Goal: Information Seeking & Learning: Find specific fact

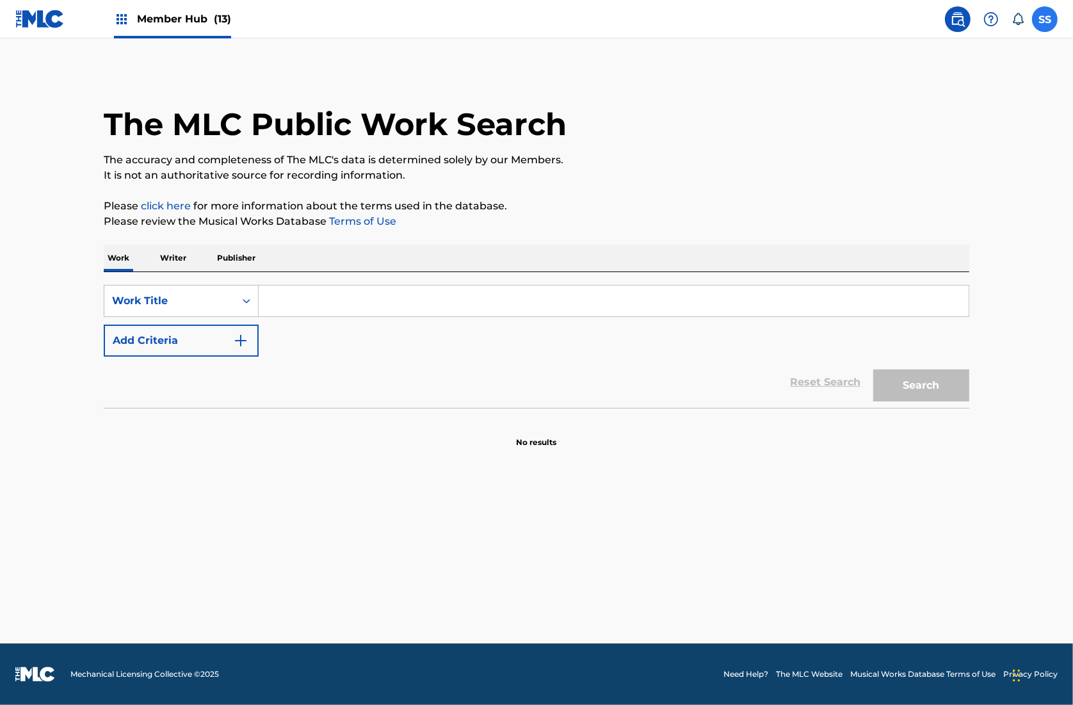
click at [1046, 12] on label at bounding box center [1045, 19] width 26 height 26
click at [1045, 19] on input "SS Stephanie Santiago-Rolon [EMAIL_ADDRESS][DOMAIN_NAME] Notification Preferenc…" at bounding box center [1045, 19] width 0 height 0
click at [890, 31] on nav "Member Hub (13) SS SS Stephanie Santiago-Rolon [EMAIL_ADDRESS][DOMAIN_NAME] Not…" at bounding box center [536, 19] width 1073 height 38
click at [1046, 19] on label at bounding box center [1045, 19] width 26 height 26
click at [1045, 19] on input "SS Stephanie Santiago-Rolon [EMAIL_ADDRESS][DOMAIN_NAME] Notification Preferenc…" at bounding box center [1045, 19] width 0 height 0
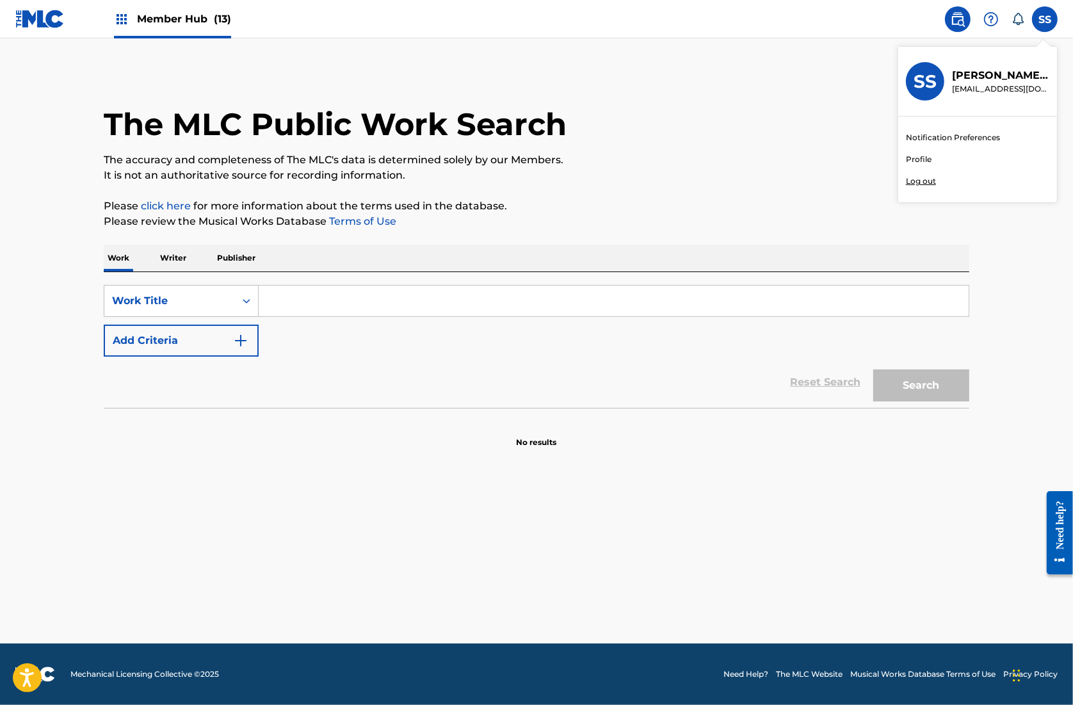
click at [822, 133] on div "The MLC Public Work Search" at bounding box center [537, 117] width 866 height 94
click at [359, 297] on input "Search Form" at bounding box center [614, 301] width 710 height 31
click at [535, 106] on h1 "The MLC Public Work Search" at bounding box center [335, 124] width 463 height 38
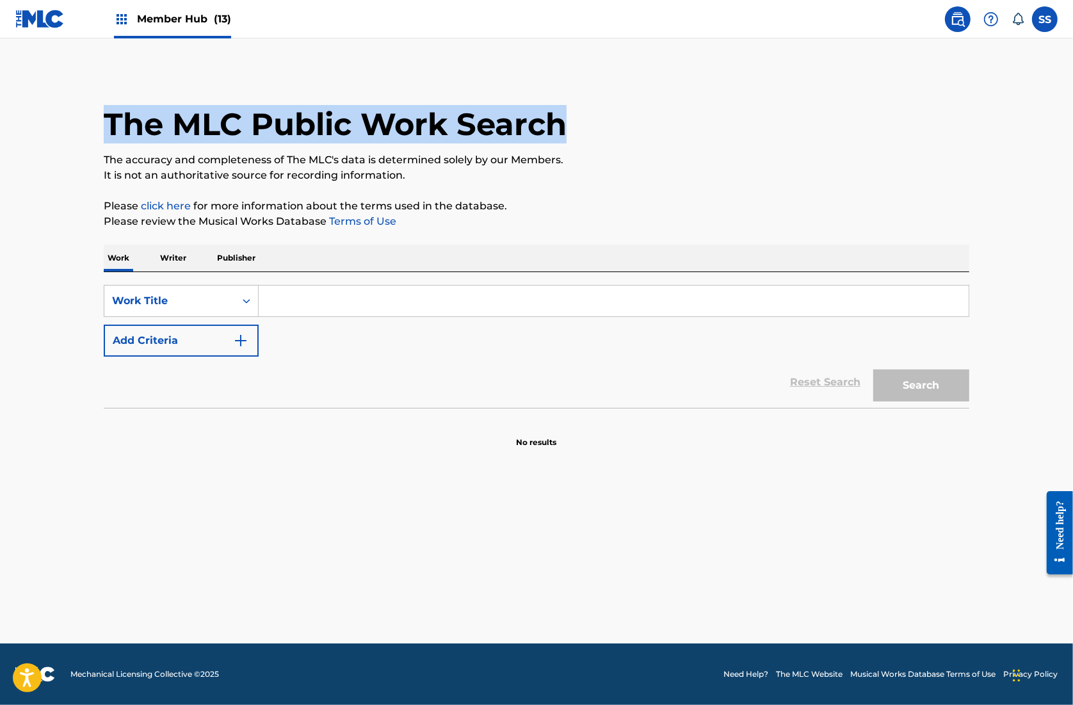
drag, startPoint x: 567, startPoint y: 122, endPoint x: 104, endPoint y: 140, distance: 463.4
click at [104, 140] on div "The MLC Public Work Search" at bounding box center [537, 117] width 866 height 94
click at [104, 140] on h1 "The MLC Public Work Search" at bounding box center [335, 124] width 463 height 38
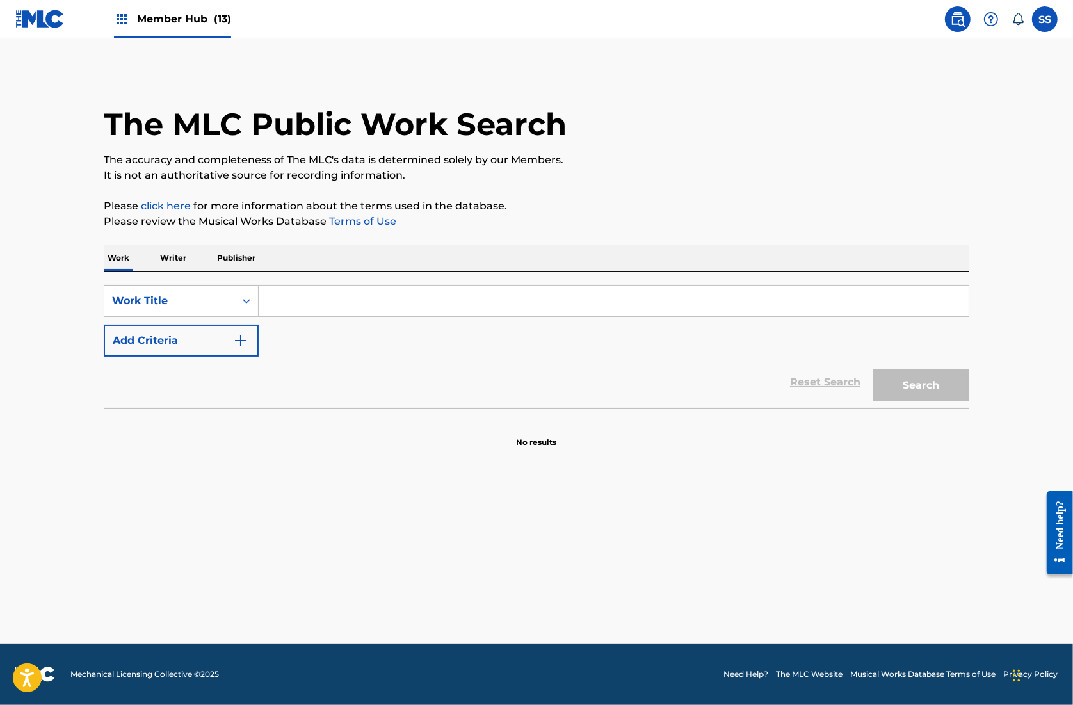
click at [297, 295] on input "Search Form" at bounding box center [614, 301] width 710 height 31
click at [431, 252] on div "Work Writer Publisher" at bounding box center [537, 258] width 866 height 27
click at [682, 192] on div "The MLC Public Work Search The accuracy and completeness of The MLC's data is d…" at bounding box center [536, 259] width 897 height 378
click at [176, 252] on p "Writer" at bounding box center [173, 258] width 34 height 27
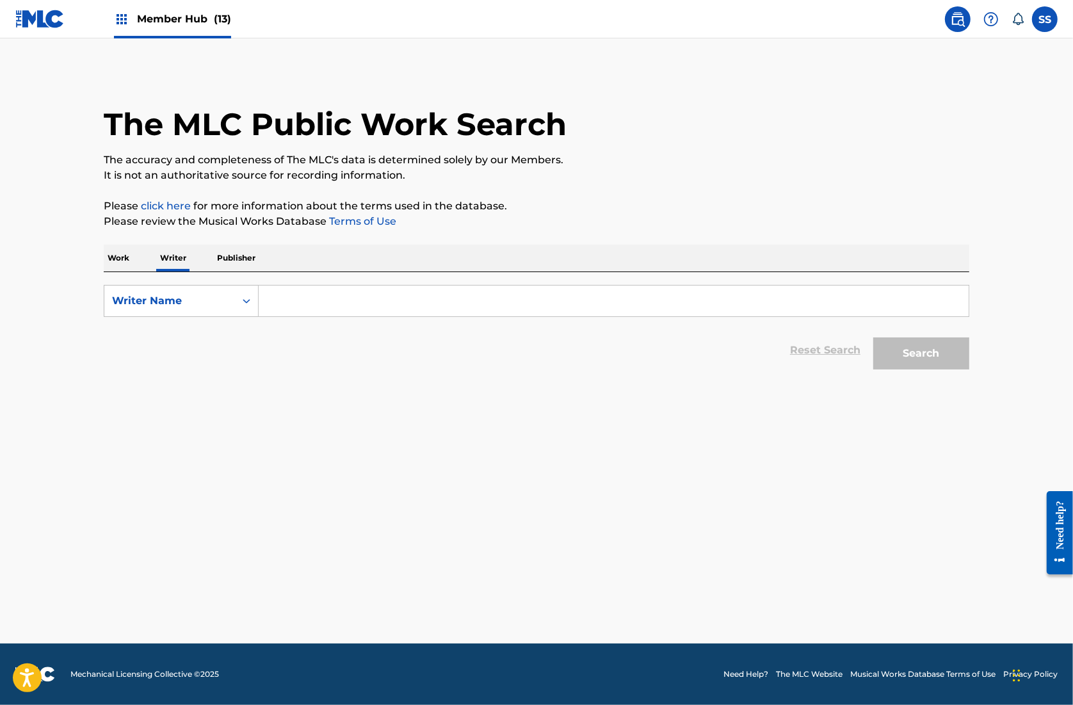
click at [307, 304] on input "Search Form" at bounding box center [614, 301] width 710 height 31
click at [287, 299] on input "Search Form" at bounding box center [614, 301] width 710 height 31
type input "coco loco"
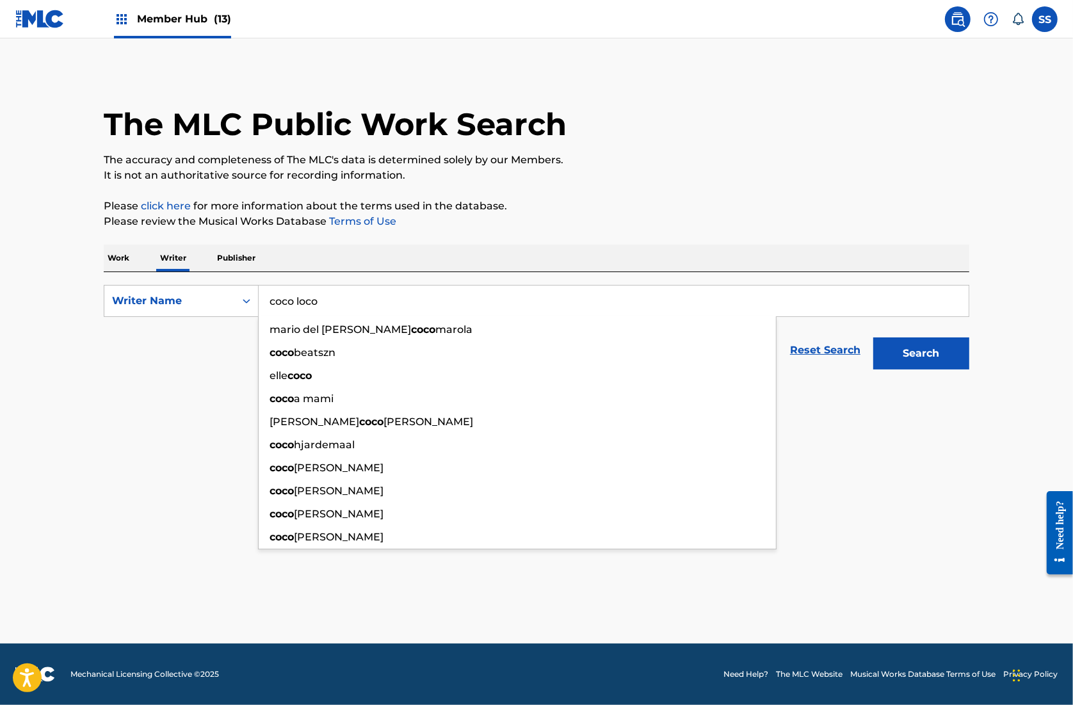
click at [125, 264] on p "Work" at bounding box center [118, 258] width 29 height 27
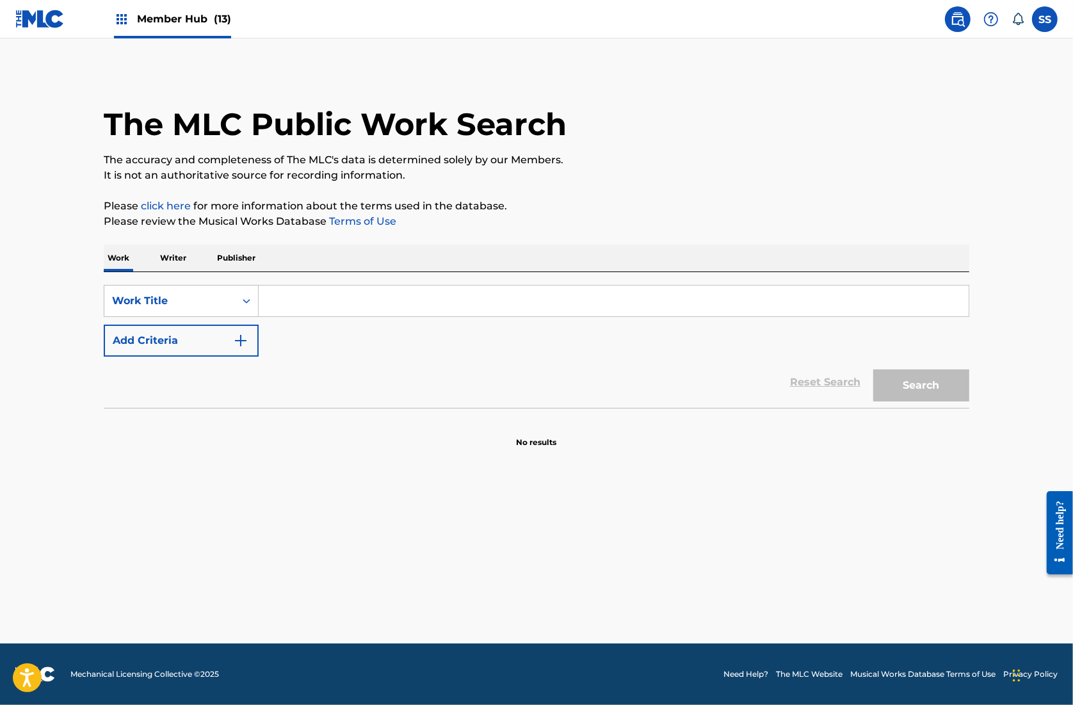
click at [291, 297] on input "Search Form" at bounding box center [614, 301] width 710 height 31
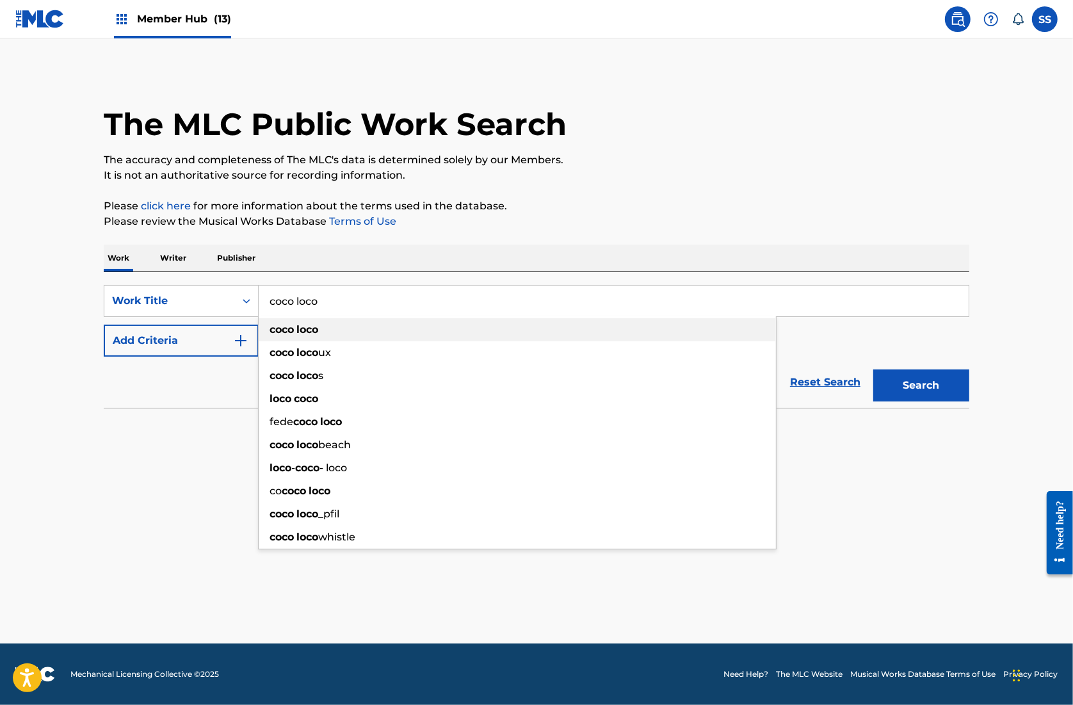
type input "coco loco"
click at [298, 327] on strong "loco" at bounding box center [308, 329] width 22 height 12
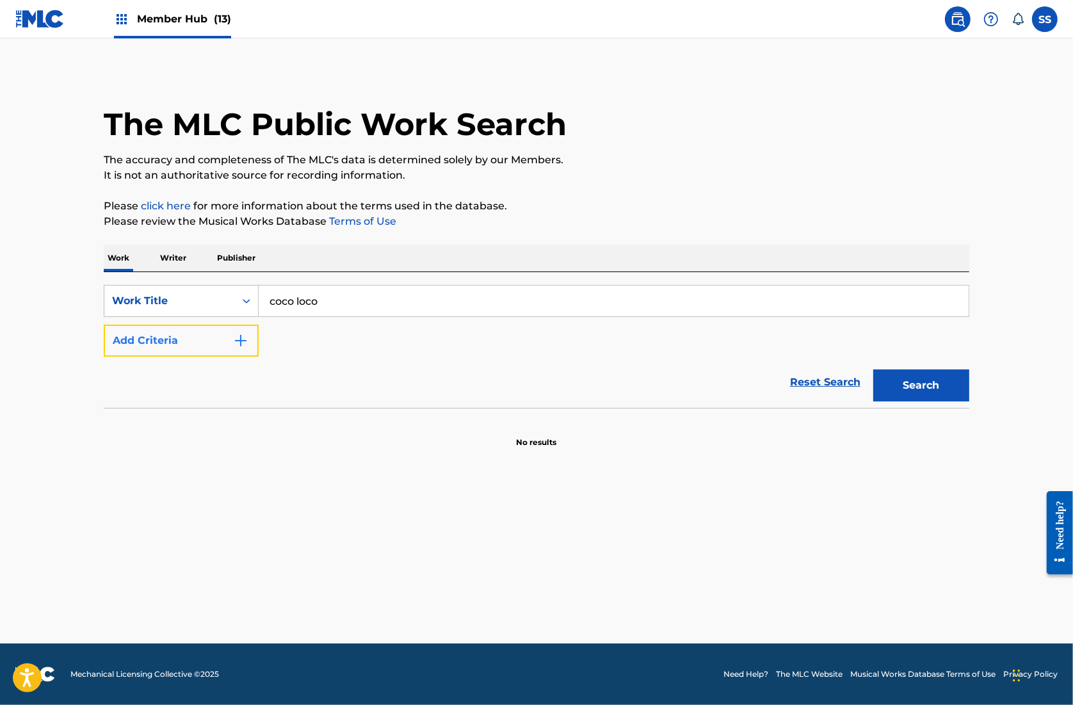
click at [190, 345] on button "Add Criteria" at bounding box center [181, 341] width 155 height 32
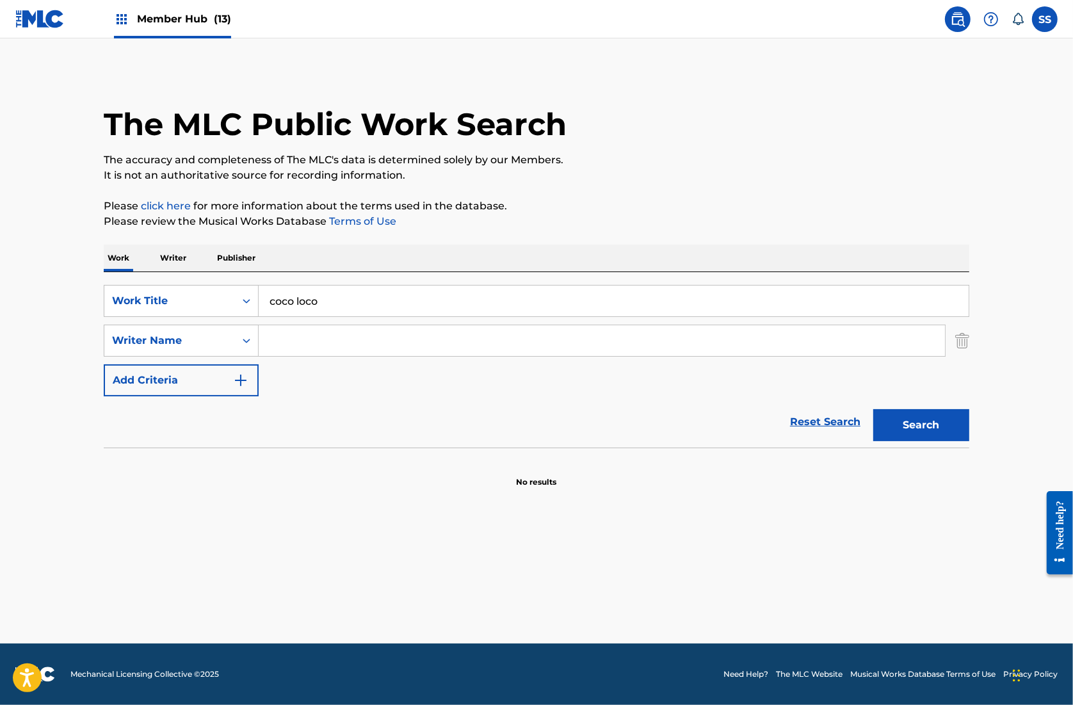
click at [333, 340] on input "Search Form" at bounding box center [602, 340] width 687 height 31
click at [960, 337] on img "Search Form" at bounding box center [963, 341] width 14 height 32
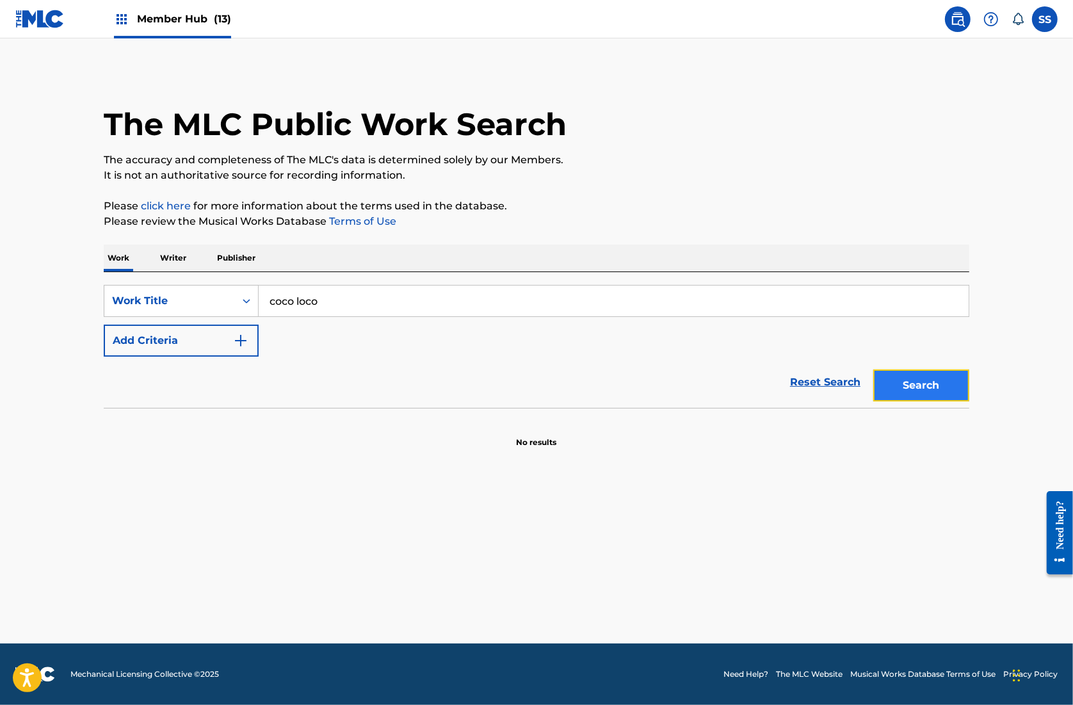
click at [913, 393] on button "Search" at bounding box center [922, 386] width 96 height 32
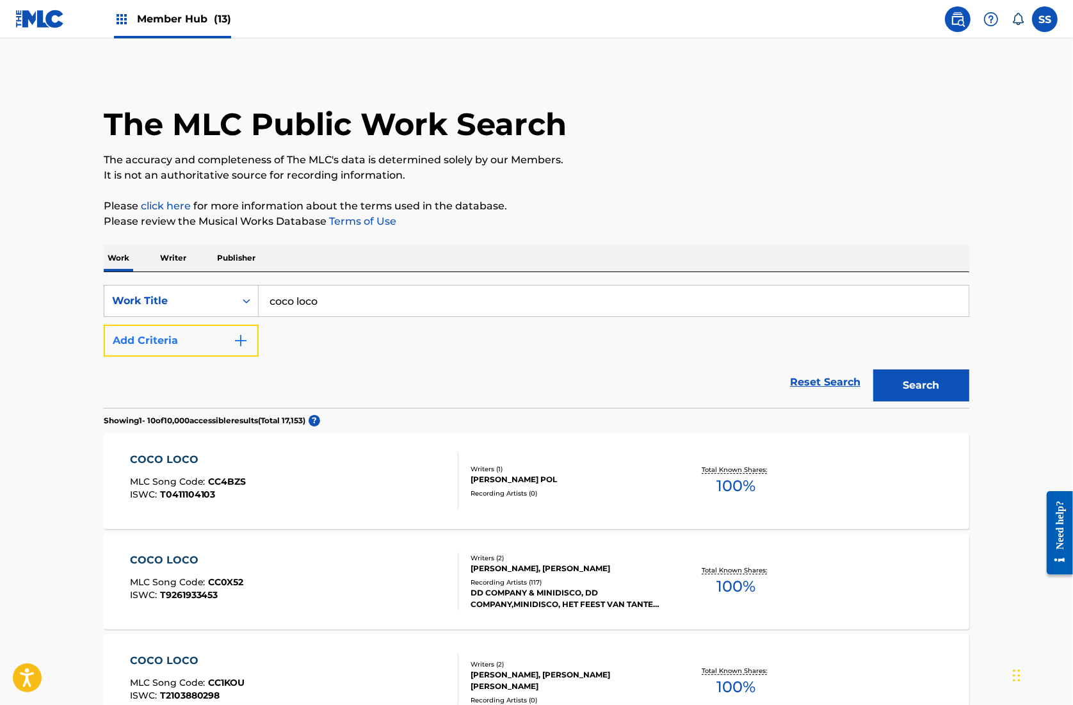
click at [223, 328] on button "Add Criteria" at bounding box center [181, 341] width 155 height 32
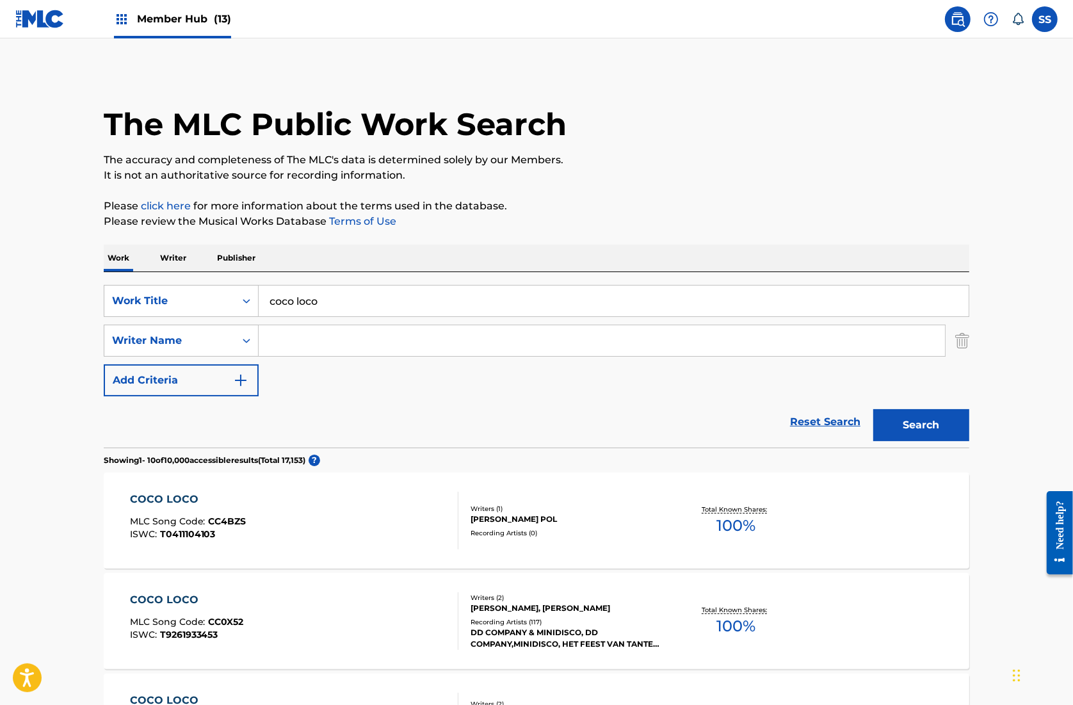
click at [308, 333] on input "Search Form" at bounding box center [602, 340] width 687 height 31
click at [300, 339] on input "Search Form" at bounding box center [602, 340] width 687 height 31
paste input "[PERSON_NAME] [PERSON_NAME],"
type input "[PERSON_NAME] [PERSON_NAME]"
click at [367, 390] on div "SearchWithCriteria7843b73f-b8d1-429e-bbee-2f42a519cea1 Work Title coco loco Sea…" at bounding box center [537, 340] width 866 height 111
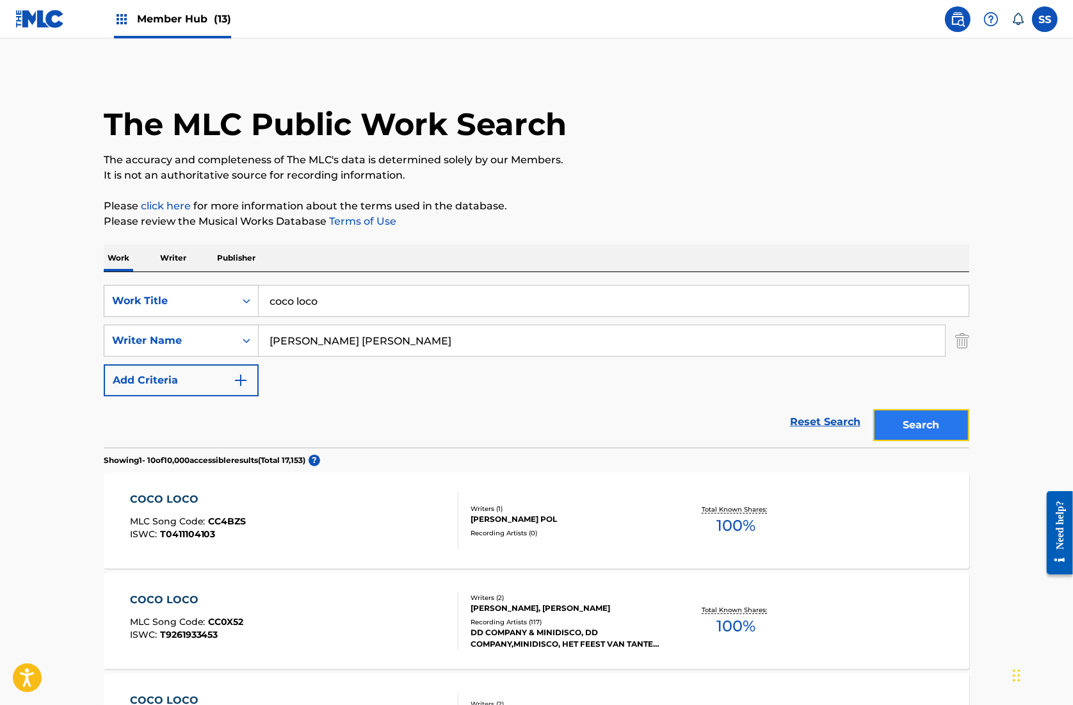
click at [918, 418] on button "Search" at bounding box center [922, 425] width 96 height 32
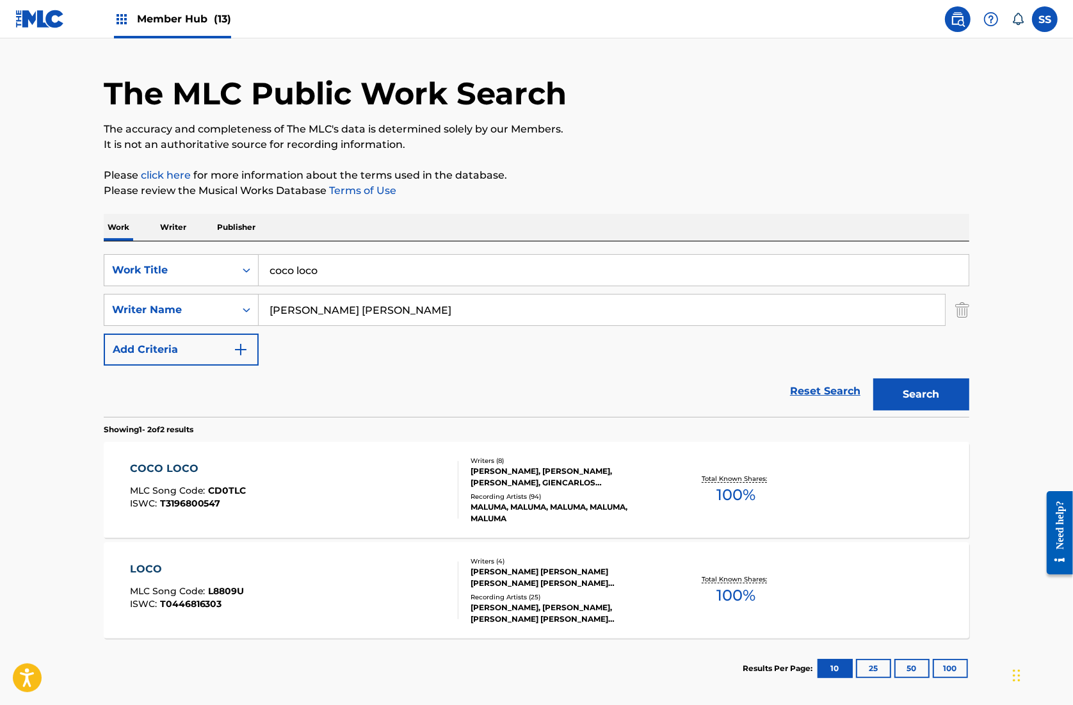
scroll to position [41, 0]
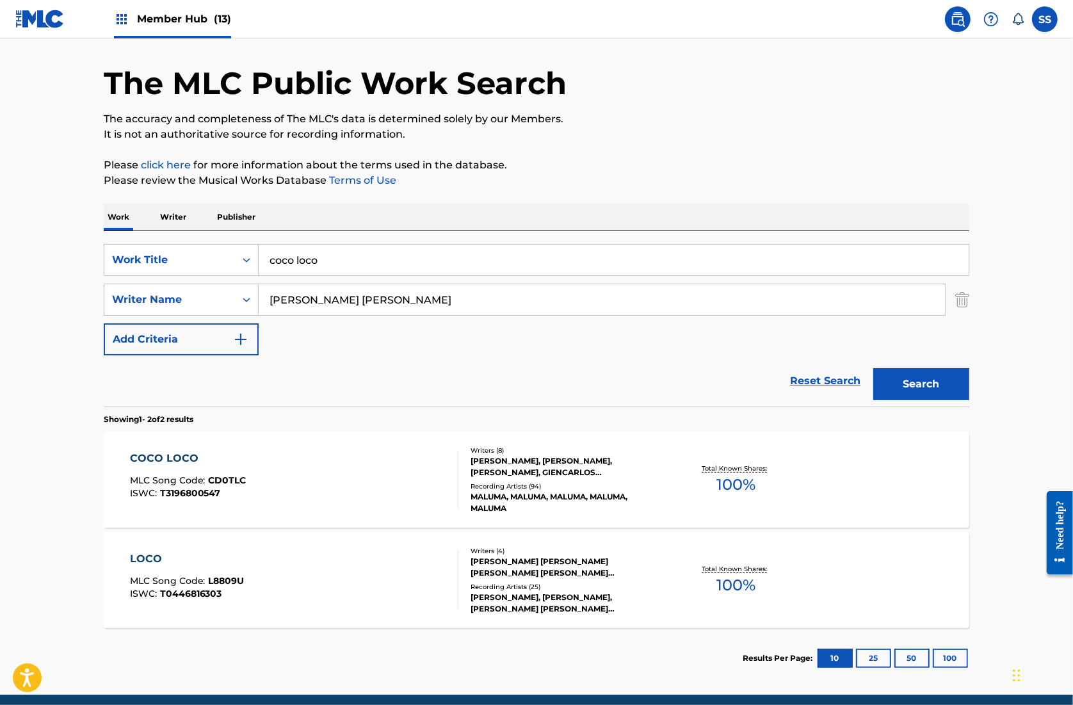
click at [272, 467] on div "COCO LOCO MLC Song Code : CD0TLC ISWC : T3196800547" at bounding box center [294, 480] width 329 height 58
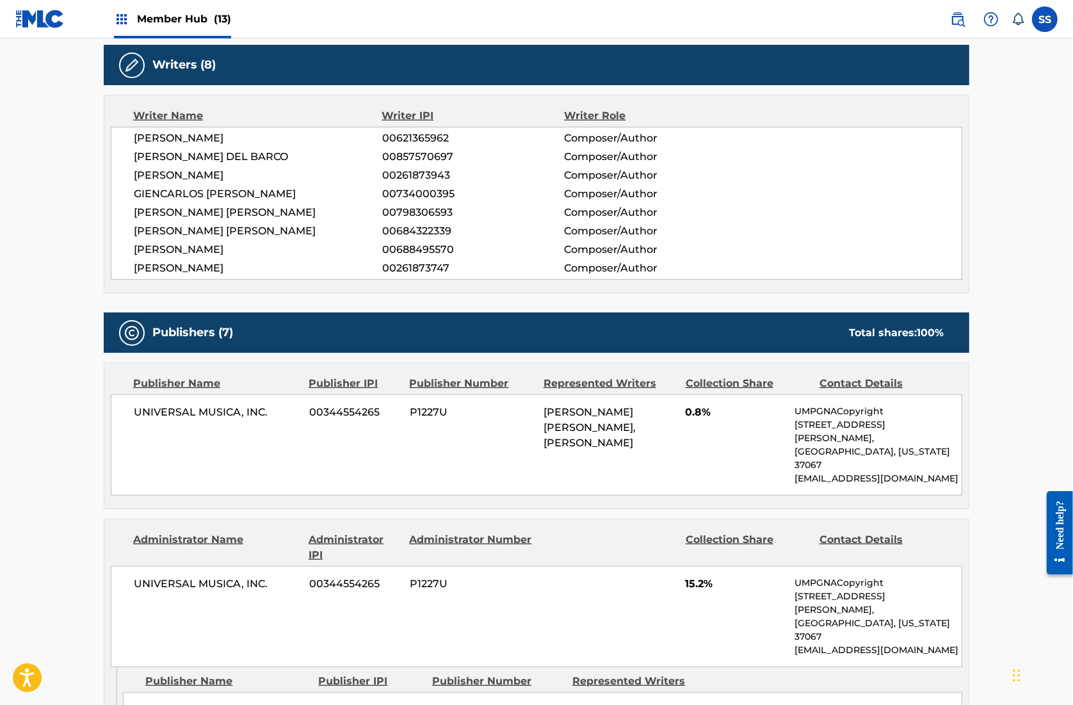
scroll to position [410, 0]
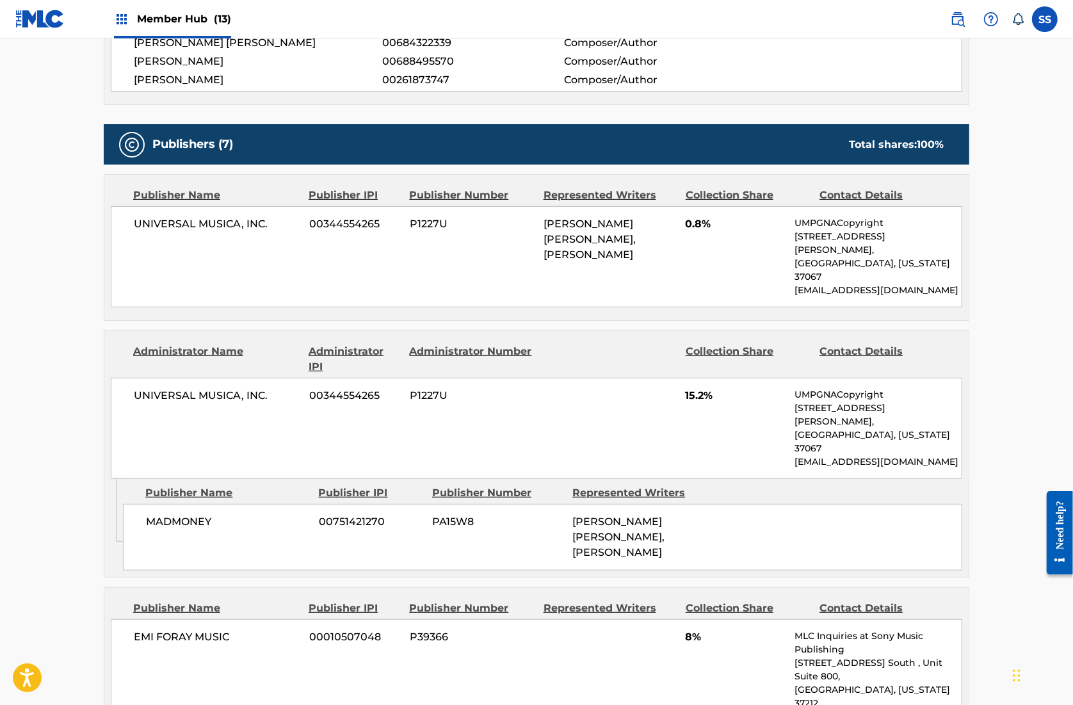
scroll to position [594, 0]
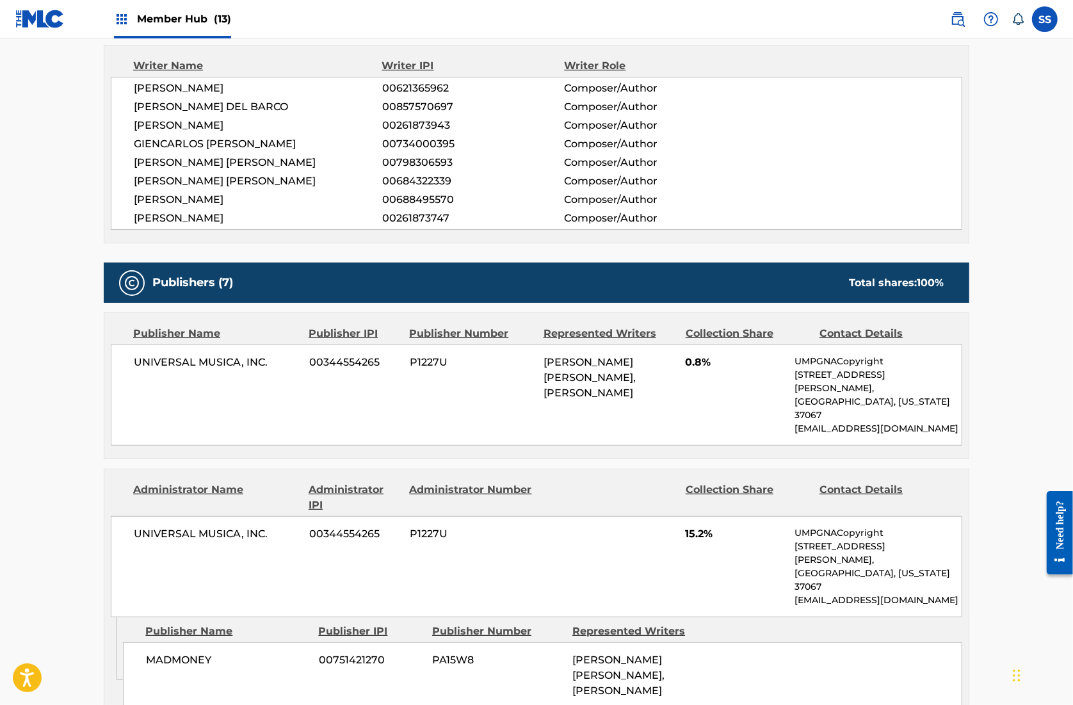
scroll to position [466, 0]
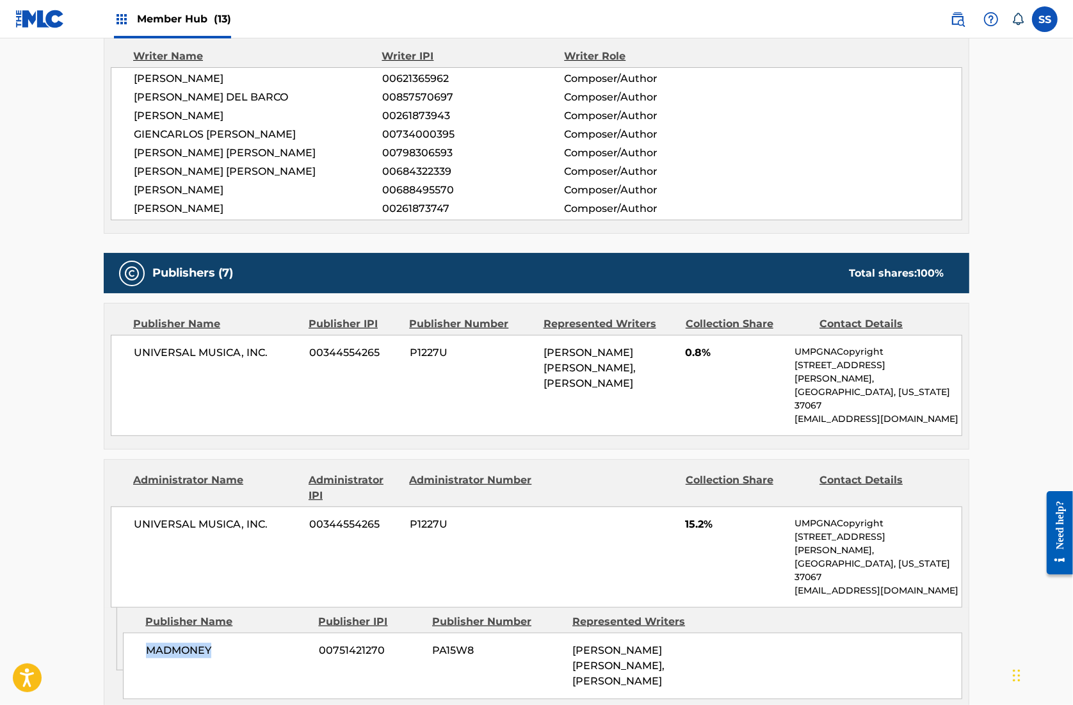
drag, startPoint x: 227, startPoint y: 602, endPoint x: 136, endPoint y: 603, distance: 91.0
click at [136, 633] on div "MADMONEY 00751421270 PA15W8 [PERSON_NAME] [PERSON_NAME], [PERSON_NAME]" at bounding box center [543, 666] width 840 height 67
click at [190, 643] on span "MADMONEY" at bounding box center [227, 650] width 163 height 15
drag, startPoint x: 218, startPoint y: 599, endPoint x: 142, endPoint y: 598, distance: 76.2
click at [142, 633] on div "MADMONEY 00751421270 PA15W8 [PERSON_NAME] [PERSON_NAME], [PERSON_NAME]" at bounding box center [543, 666] width 840 height 67
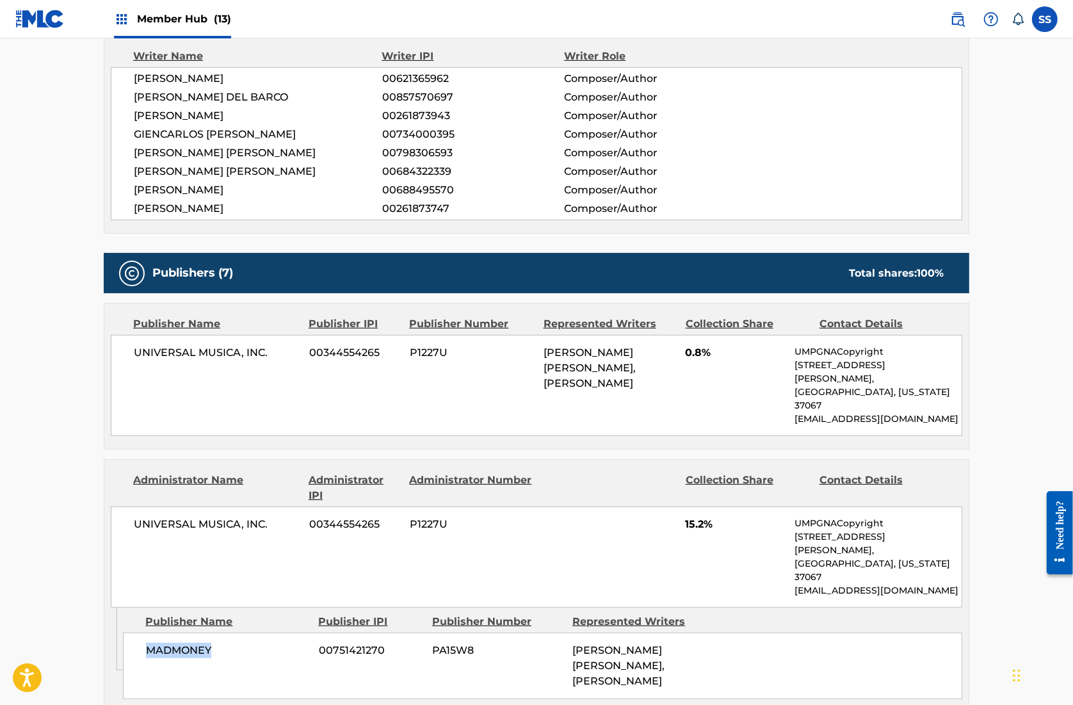
click at [142, 633] on div "MADMONEY 00751421270 PA15W8 [PERSON_NAME] [PERSON_NAME], [PERSON_NAME]" at bounding box center [543, 666] width 840 height 67
click at [165, 643] on span "MADMONEY" at bounding box center [227, 650] width 163 height 15
click at [222, 643] on span "MADMONEY" at bounding box center [227, 650] width 163 height 15
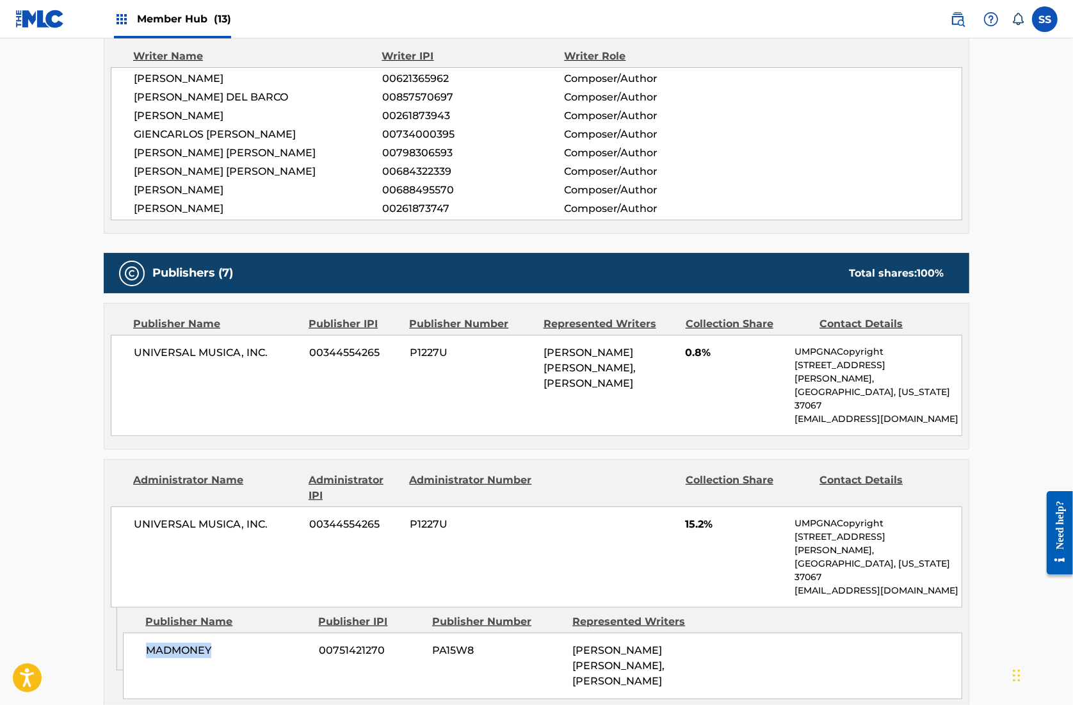
drag, startPoint x: 222, startPoint y: 598, endPoint x: 134, endPoint y: 601, distance: 87.8
click at [134, 633] on div "MADMONEY 00751421270 PA15W8 [PERSON_NAME] [PERSON_NAME], [PERSON_NAME]" at bounding box center [543, 666] width 840 height 67
click at [184, 643] on span "MADMONEY" at bounding box center [227, 650] width 163 height 15
click at [186, 643] on span "MADMONEY" at bounding box center [227, 650] width 163 height 15
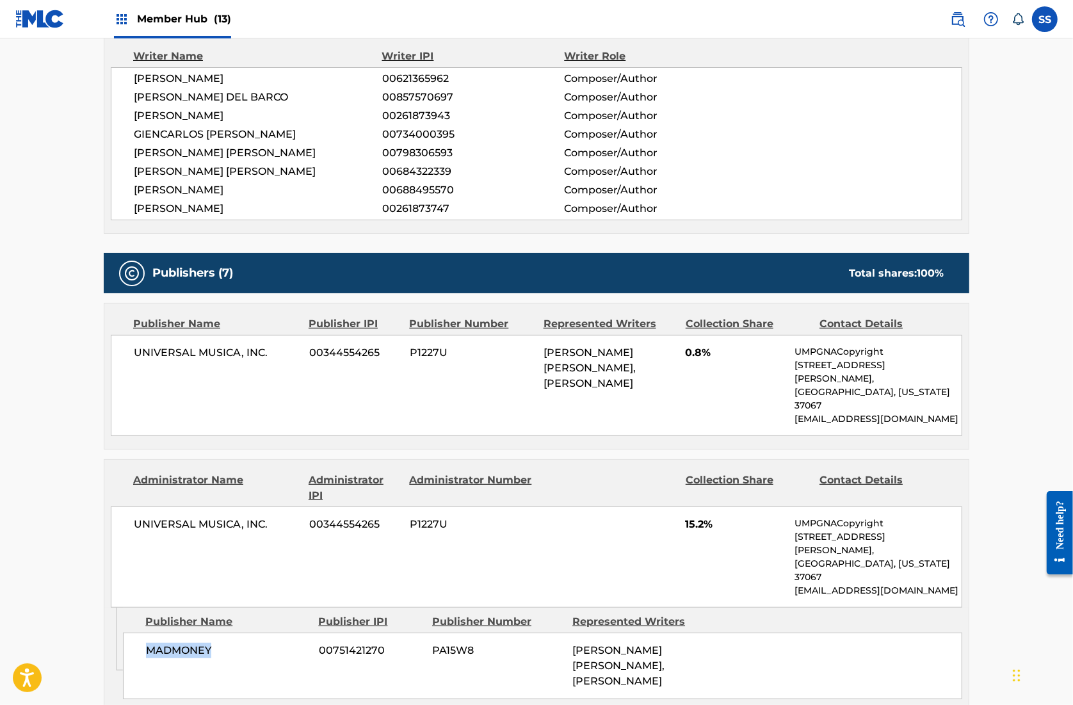
click at [233, 643] on span "MADMONEY" at bounding box center [227, 650] width 163 height 15
drag, startPoint x: 233, startPoint y: 598, endPoint x: 137, endPoint y: 597, distance: 96.1
click at [137, 633] on div "MADMONEY 00751421270 PA15W8 [PERSON_NAME] [PERSON_NAME], [PERSON_NAME]" at bounding box center [543, 666] width 840 height 67
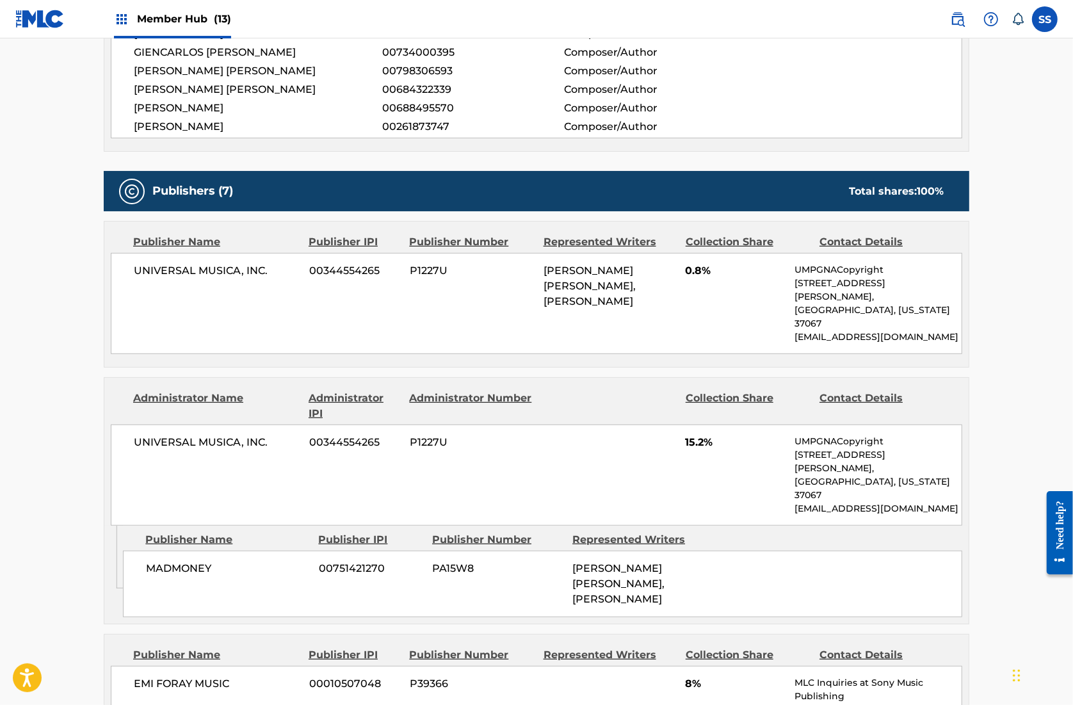
scroll to position [550, 0]
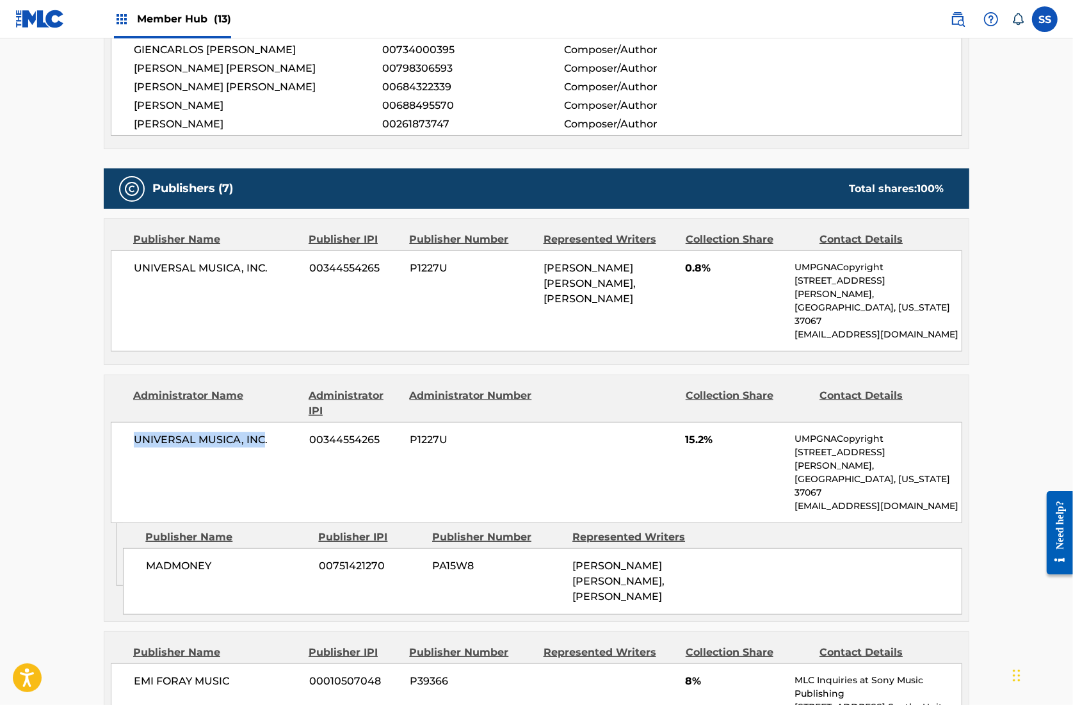
drag, startPoint x: 133, startPoint y: 416, endPoint x: 263, endPoint y: 416, distance: 129.4
click at [263, 432] on span "UNIVERSAL MUSICA, INC." at bounding box center [217, 439] width 166 height 15
drag, startPoint x: 132, startPoint y: 415, endPoint x: 284, endPoint y: 412, distance: 152.4
click at [285, 422] on div "UNIVERSAL MUSICA, INC. 00344554265 P1227U 15.2% UMPGNACopyright [STREET_ADDRESS…" at bounding box center [537, 472] width 852 height 101
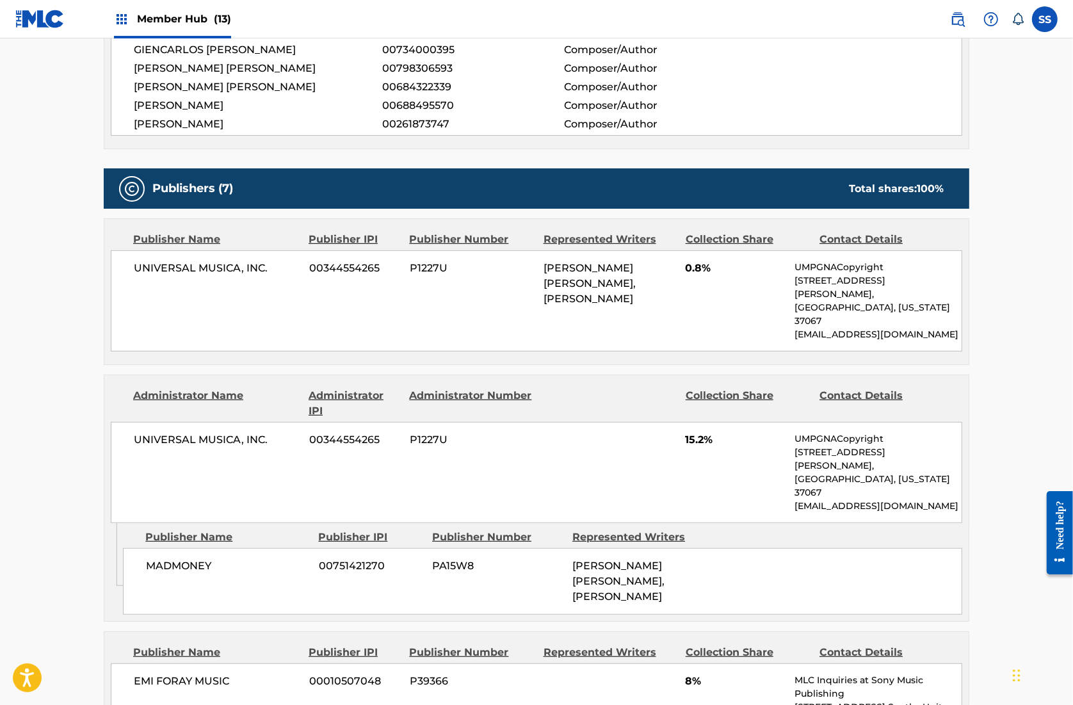
click at [284, 432] on span "UNIVERSAL MUSICA, INC." at bounding box center [217, 439] width 166 height 15
click at [159, 558] on span "MADMONEY" at bounding box center [227, 565] width 163 height 15
click at [184, 558] on span "MADMONEY" at bounding box center [227, 565] width 163 height 15
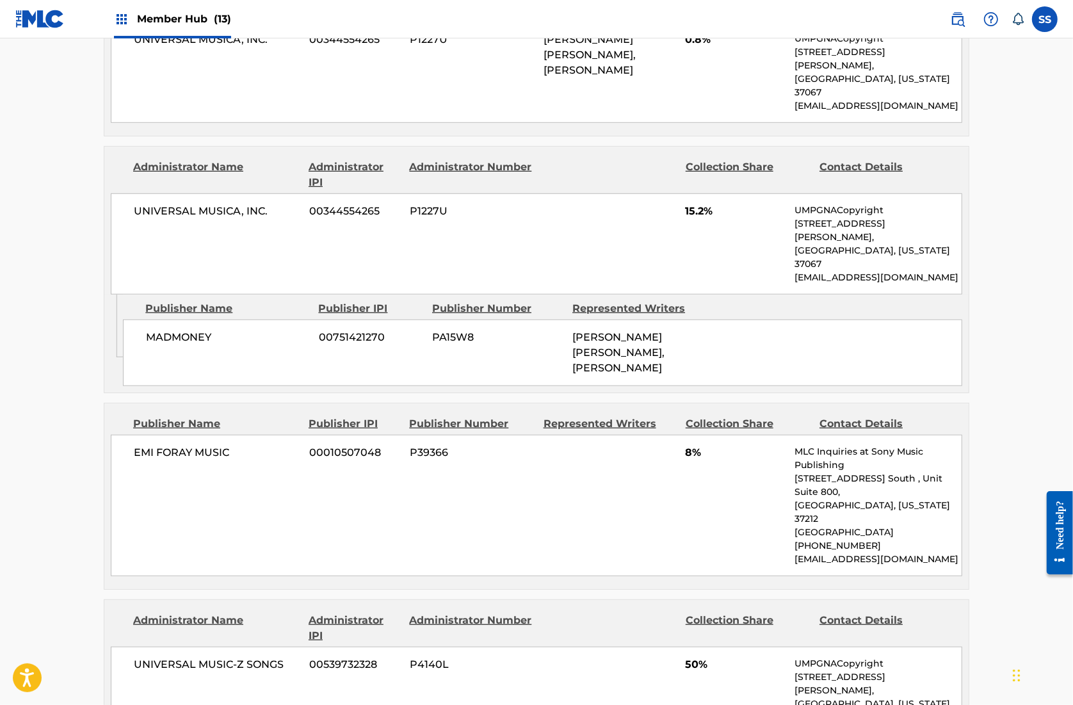
scroll to position [796, 0]
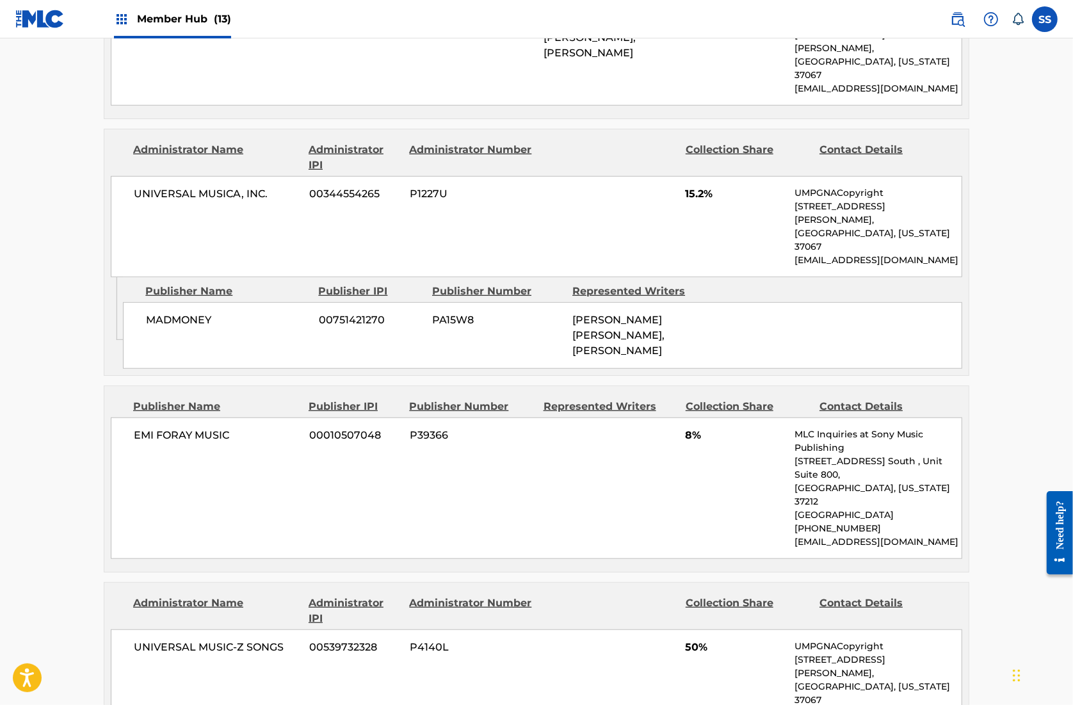
drag, startPoint x: 569, startPoint y: 266, endPoint x: 671, endPoint y: 311, distance: 111.3
click at [671, 311] on div "MADMONEY 00751421270 PA15W8 [PERSON_NAME] [PERSON_NAME], [PERSON_NAME]" at bounding box center [543, 335] width 840 height 67
click at [671, 313] on div "[PERSON_NAME] [PERSON_NAME], [PERSON_NAME]" at bounding box center [638, 336] width 131 height 46
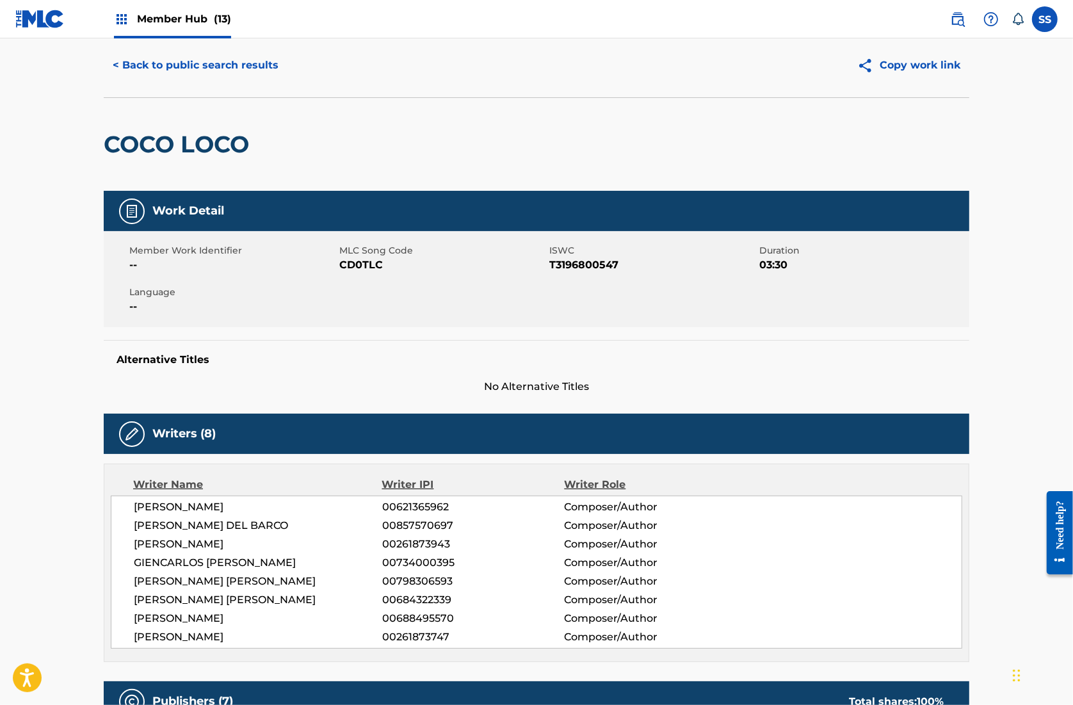
scroll to position [0, 0]
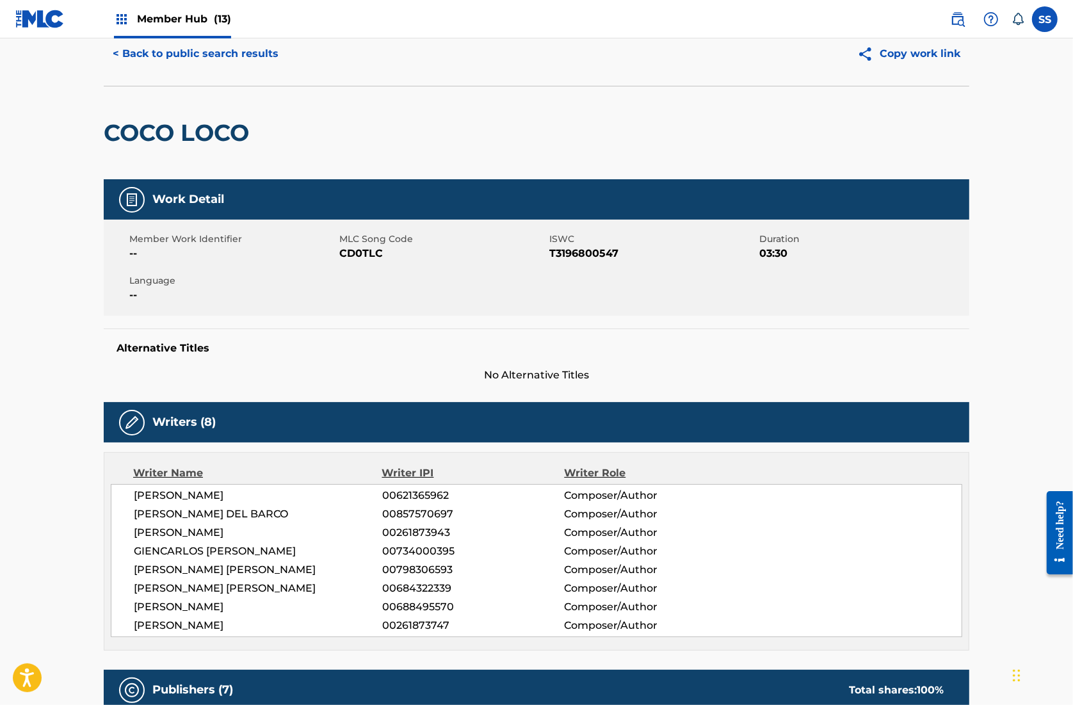
scroll to position [56, 0]
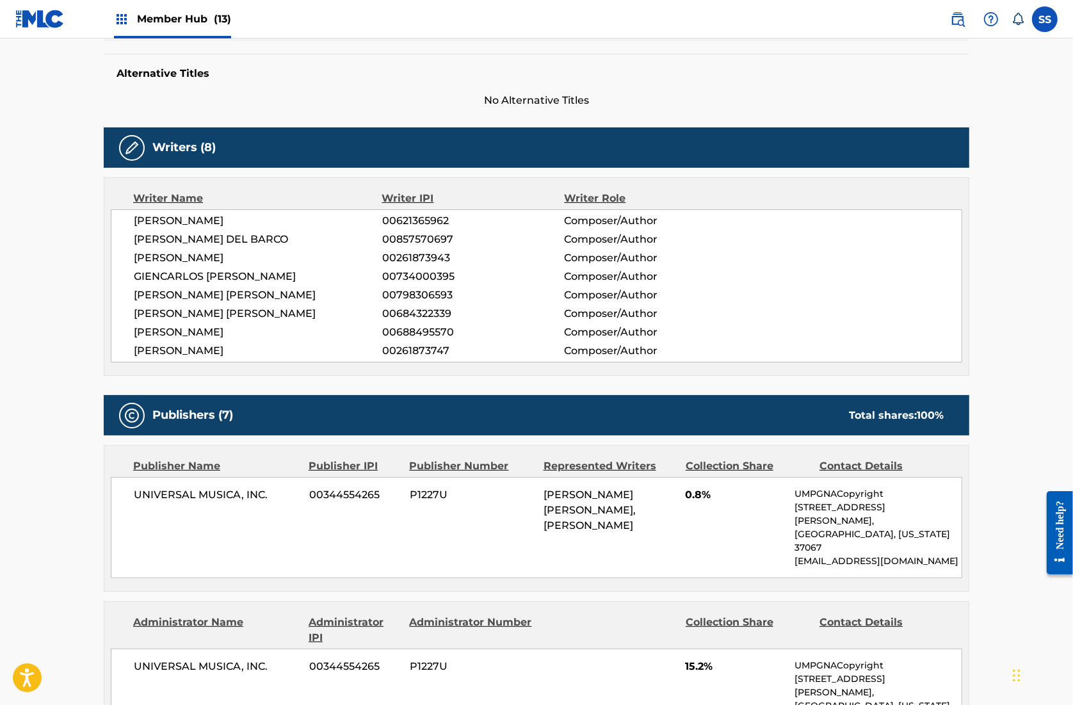
scroll to position [0, 0]
